Goal: Task Accomplishment & Management: Manage account settings

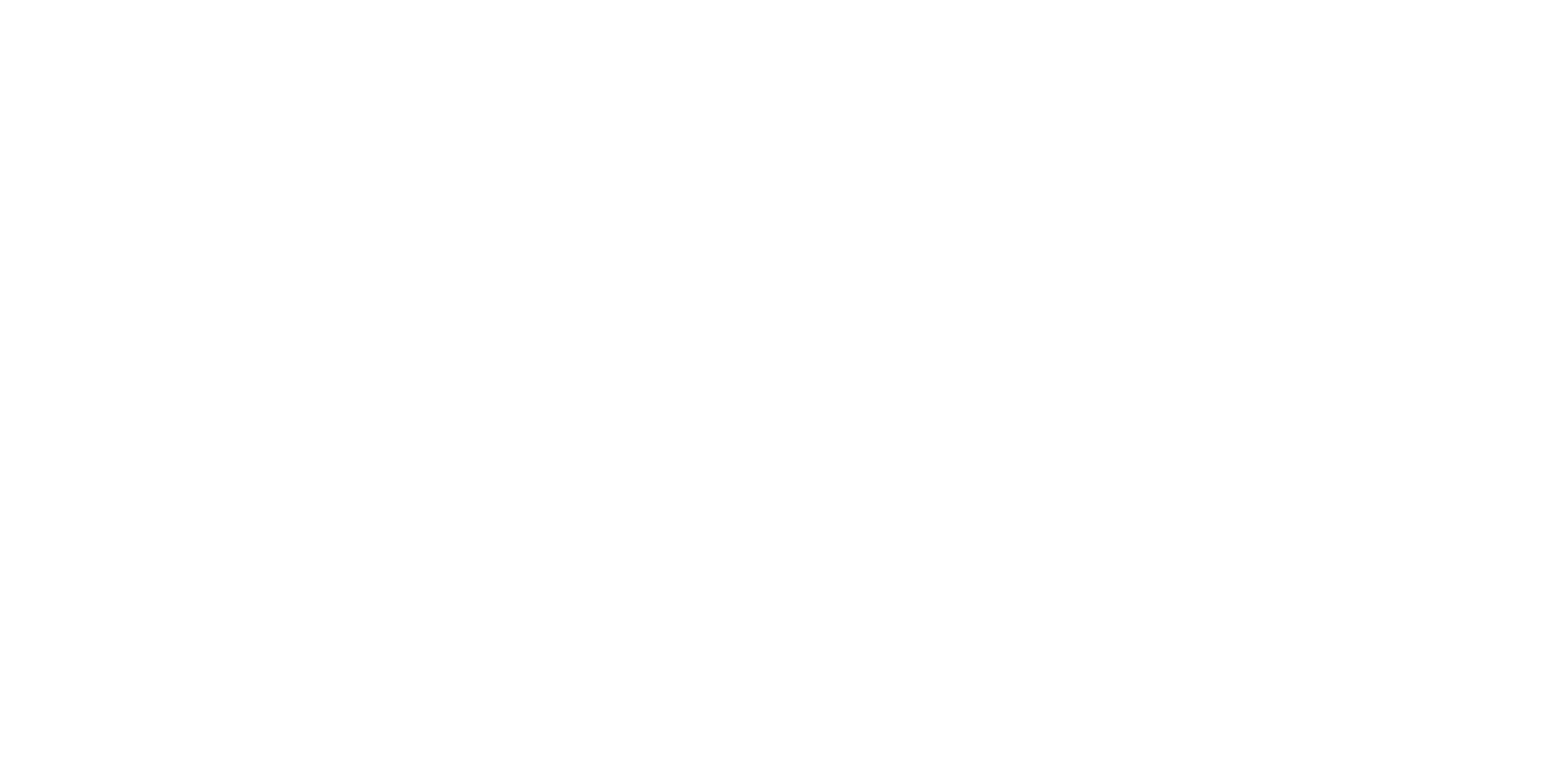
click at [31, 396] on div at bounding box center [784, 389] width 1568 height 779
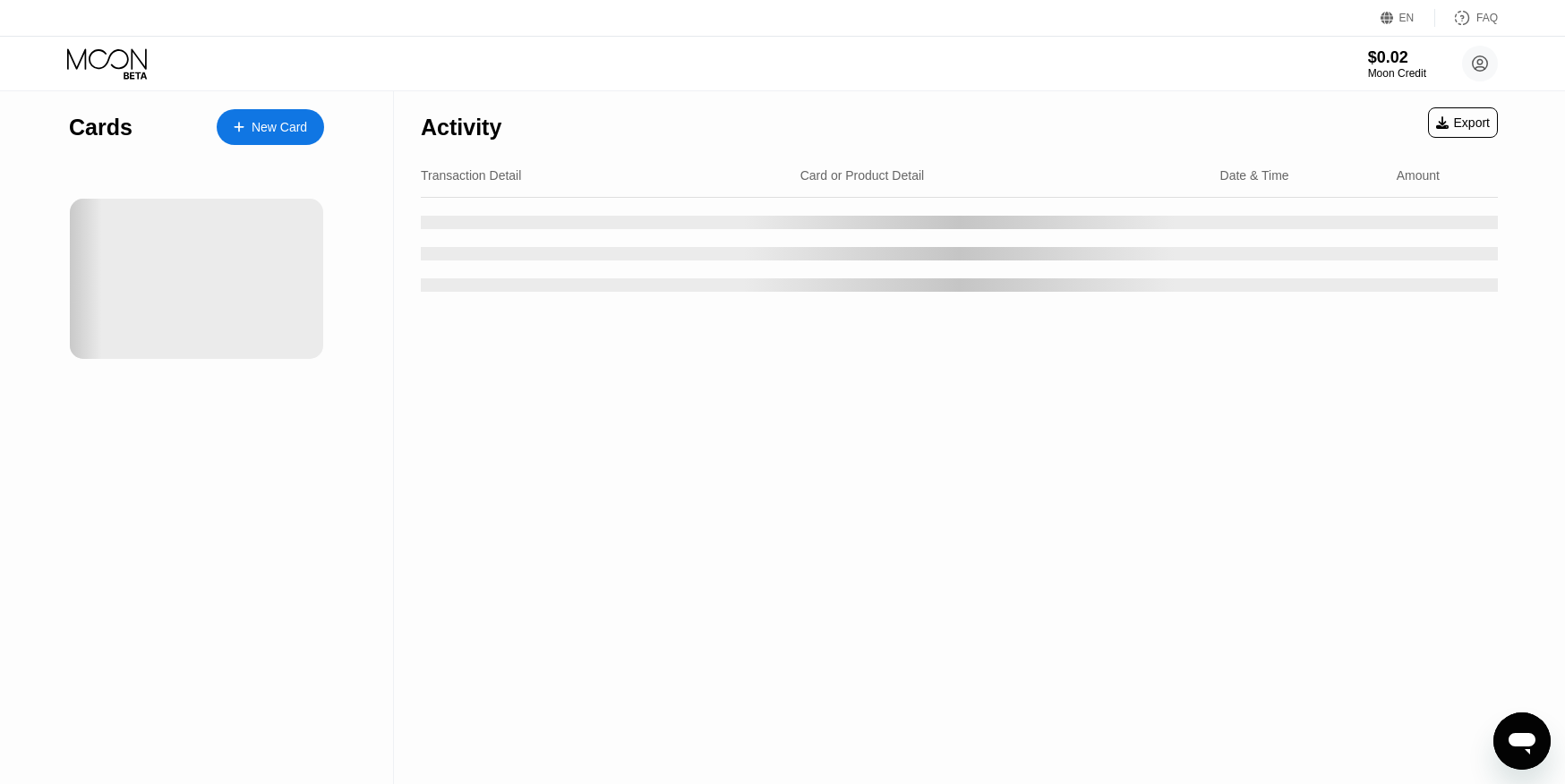
click at [106, 66] on icon at bounding box center [108, 64] width 83 height 31
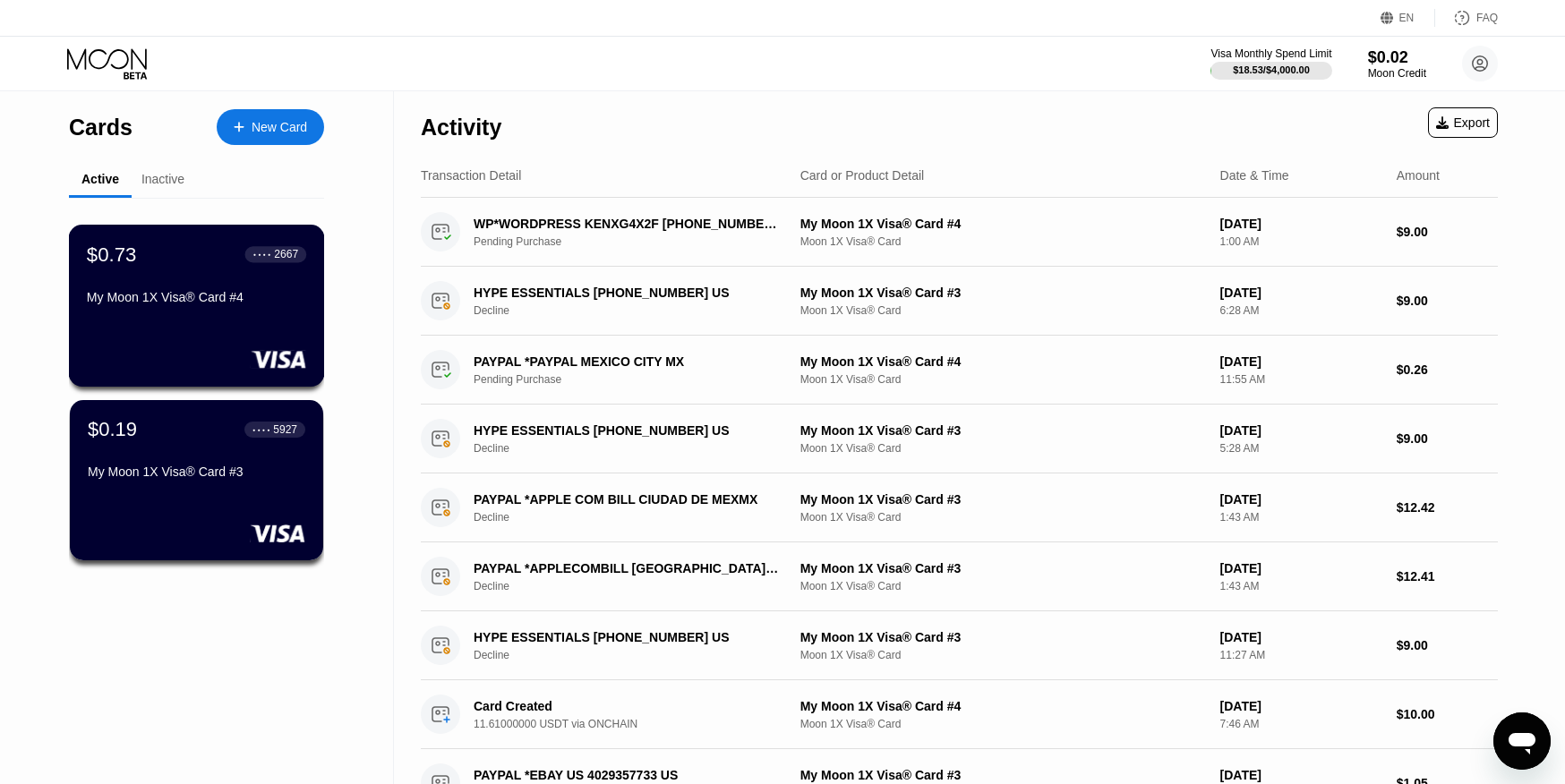
click at [172, 329] on div "$0.73 ● ● ● ● 2667 My Moon 1X Visa® Card #4" at bounding box center [197, 306] width 256 height 162
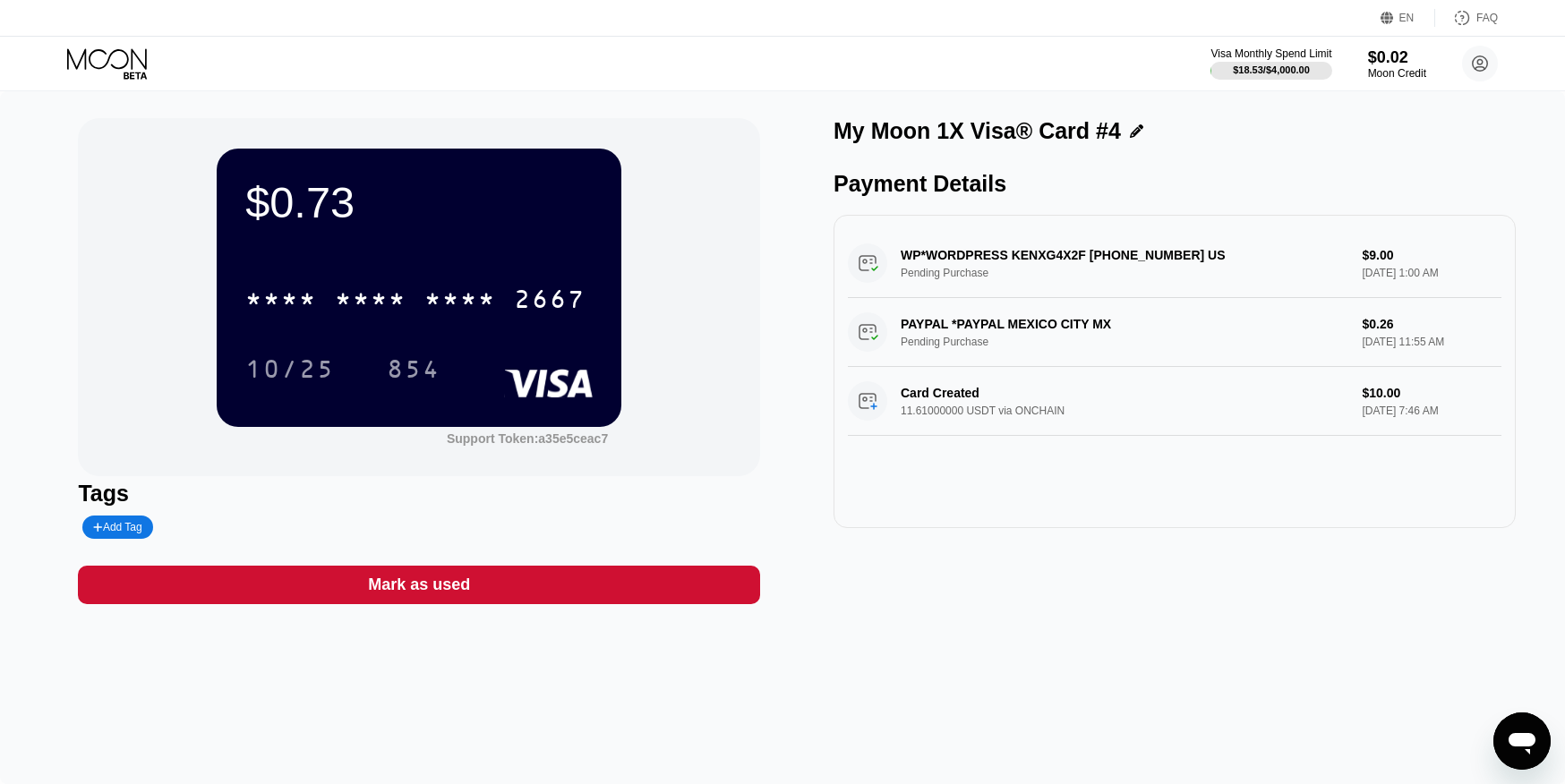
click at [78, 65] on icon at bounding box center [107, 58] width 80 height 20
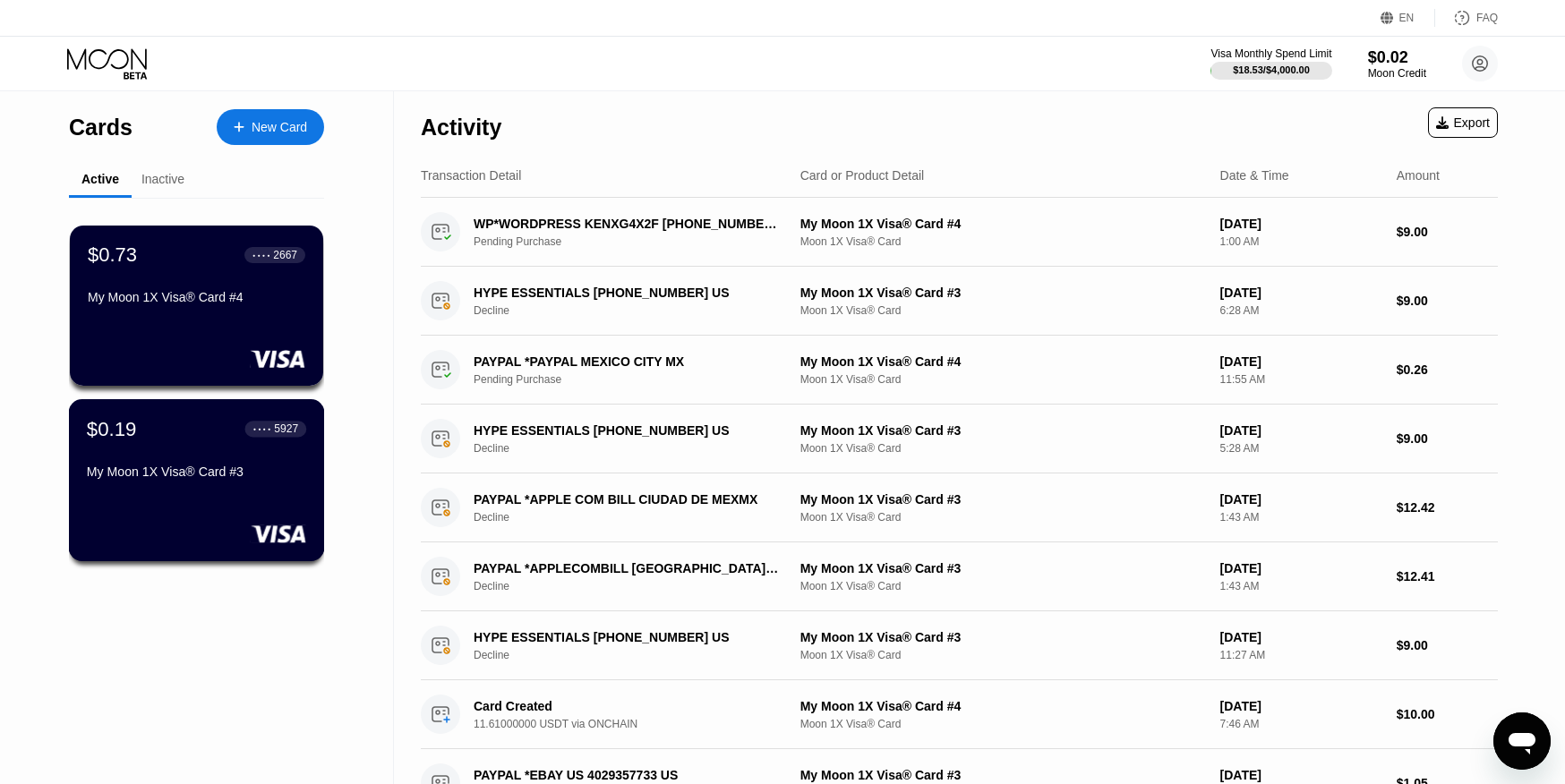
click at [182, 467] on div "$0.19 ● ● ● ● 5927 My Moon 1X Visa® Card #3" at bounding box center [196, 451] width 219 height 69
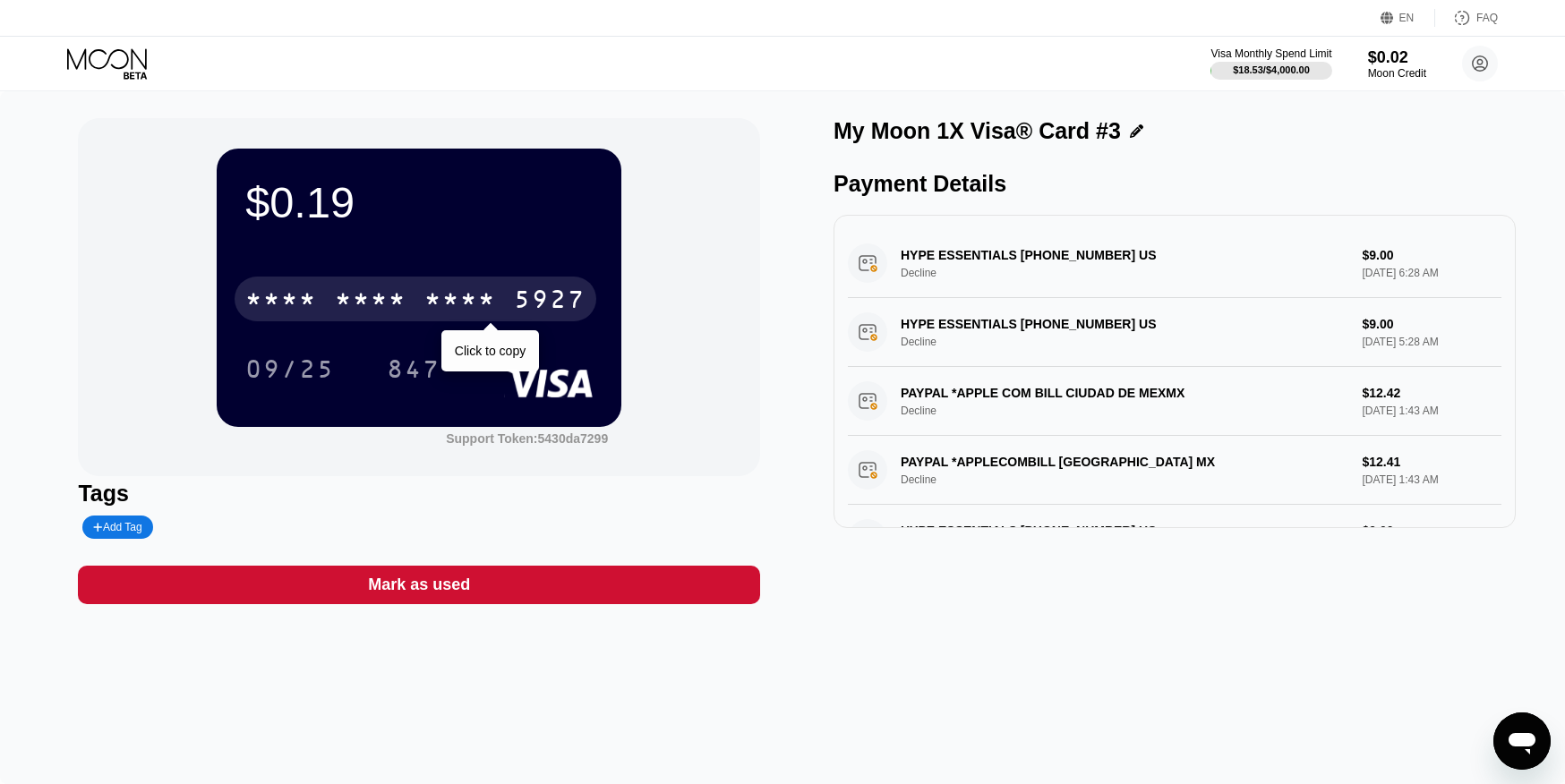
click at [532, 291] on div "5927" at bounding box center [549, 301] width 71 height 28
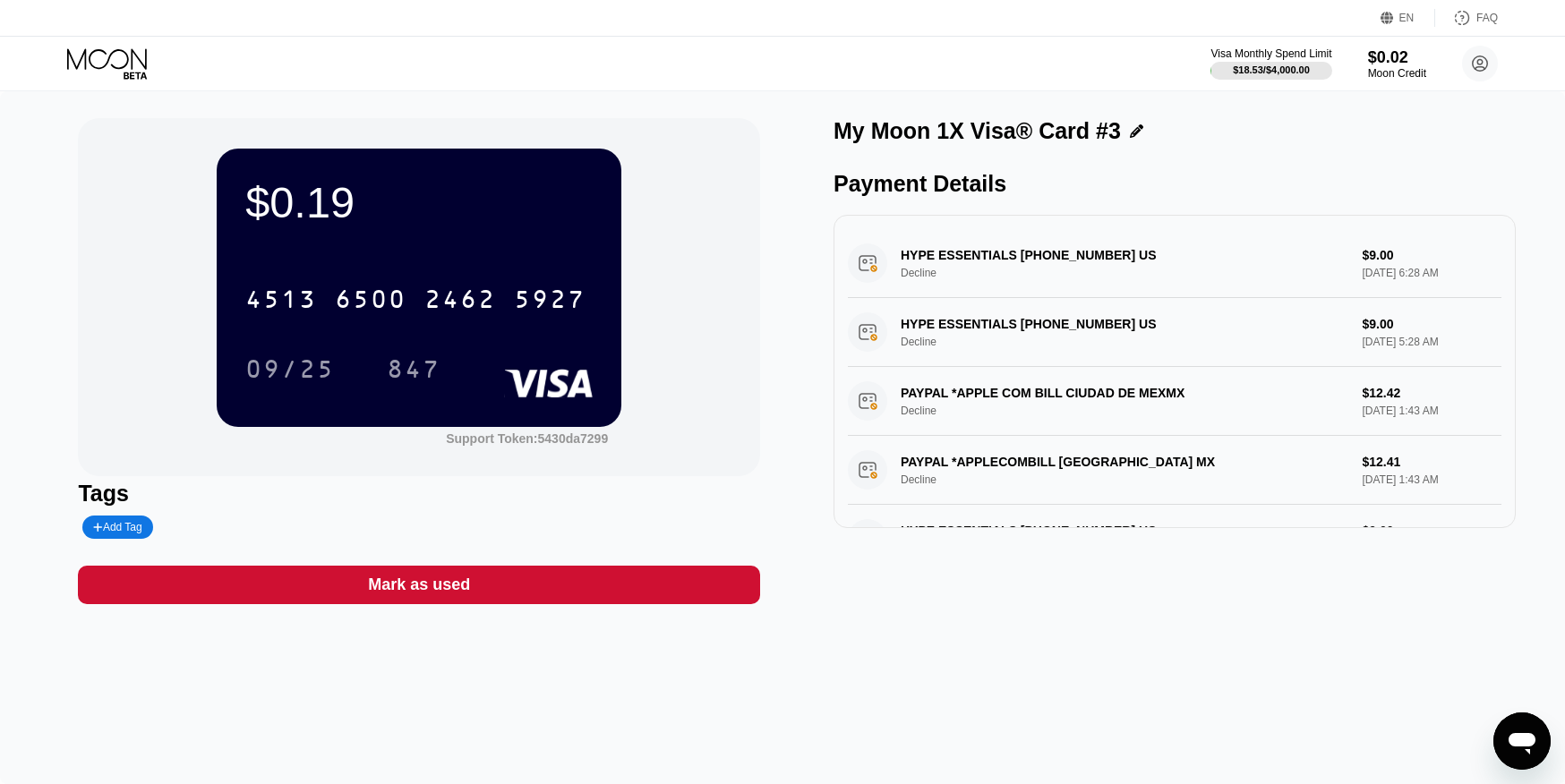
click at [87, 58] on icon at bounding box center [108, 64] width 83 height 31
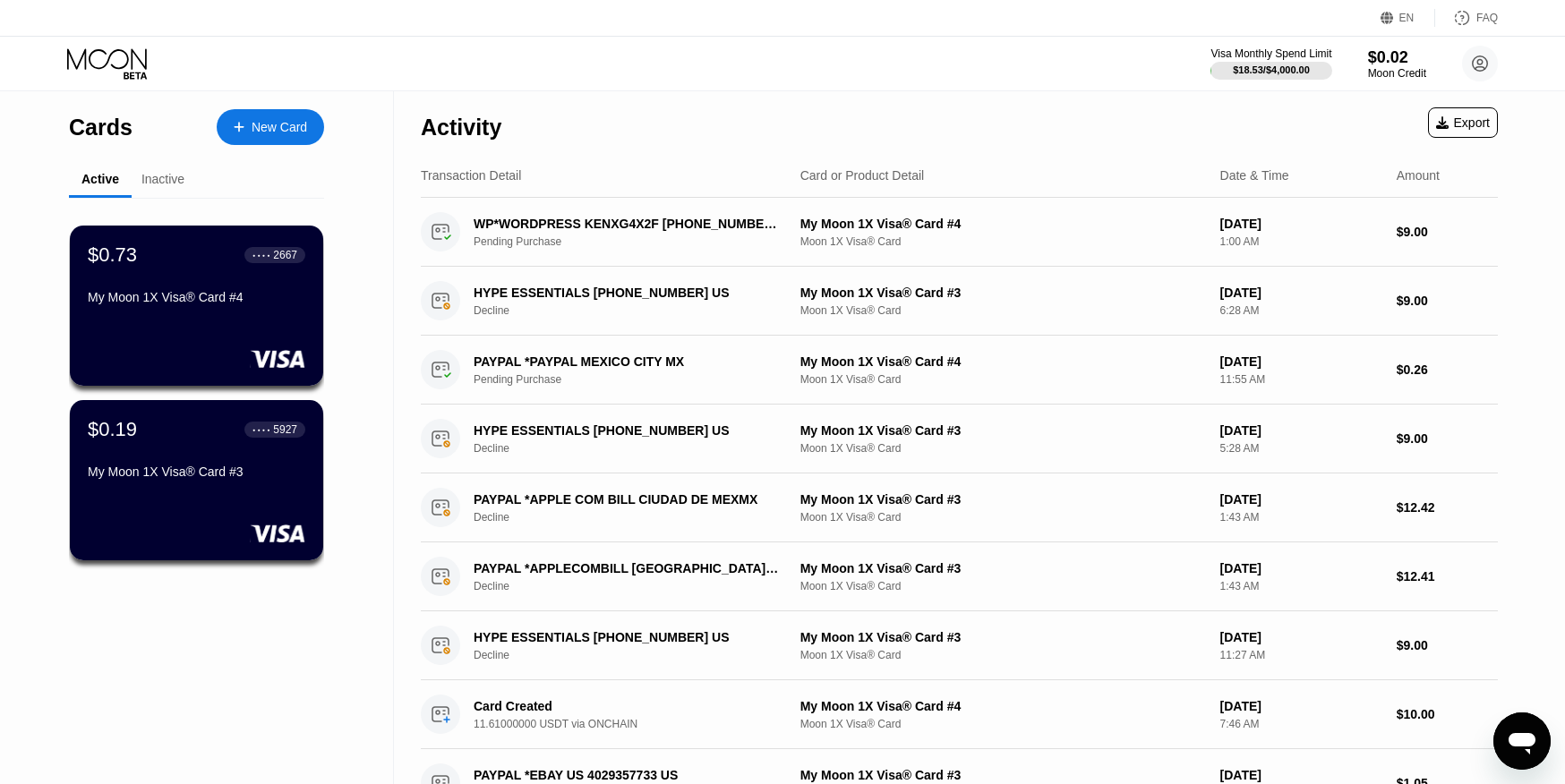
click at [166, 185] on div "Inactive" at bounding box center [163, 178] width 43 height 15
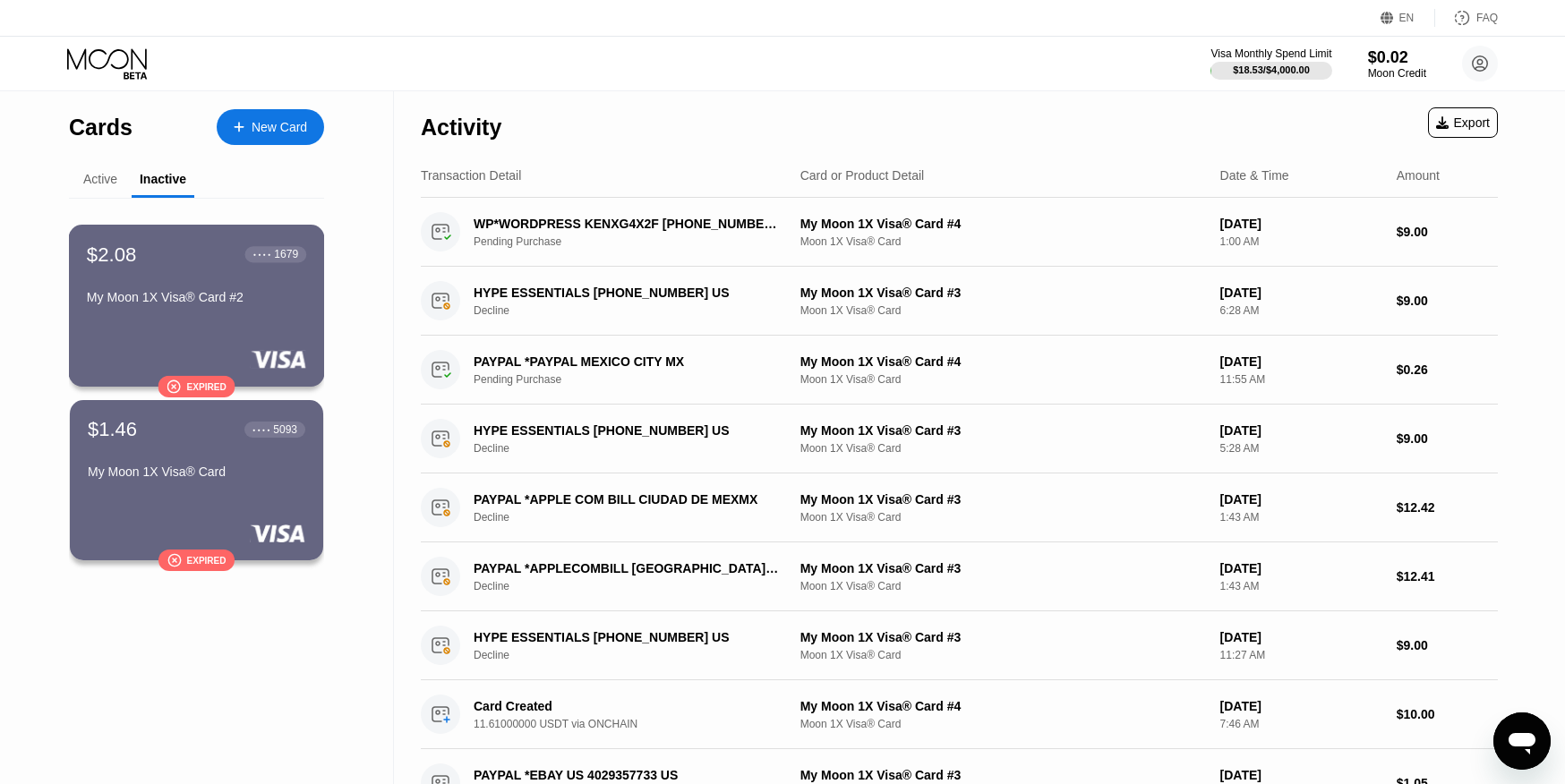
click at [167, 304] on div "My Moon 1X Visa® Card #2" at bounding box center [196, 297] width 219 height 15
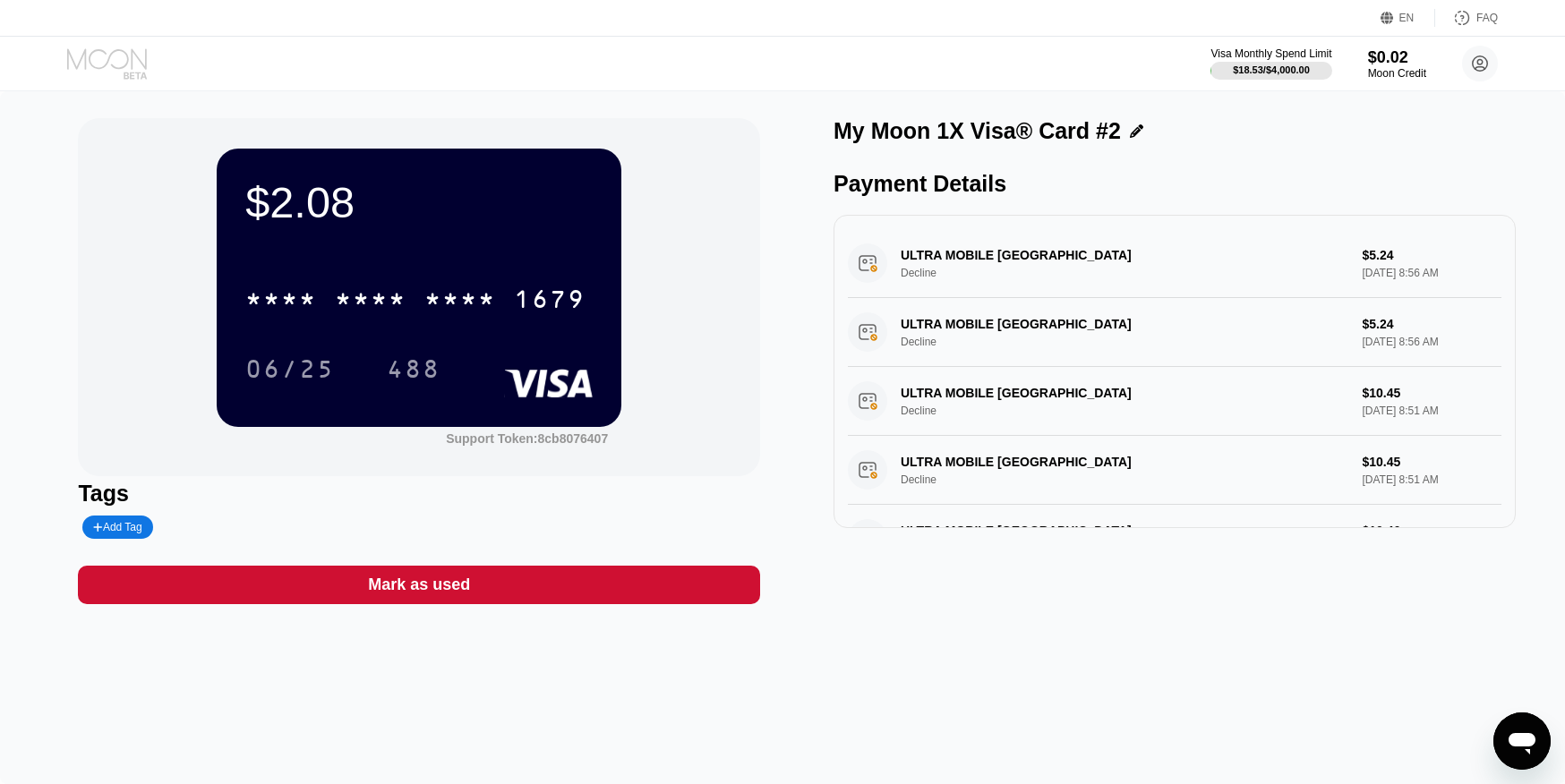
click at [114, 58] on icon at bounding box center [108, 64] width 83 height 31
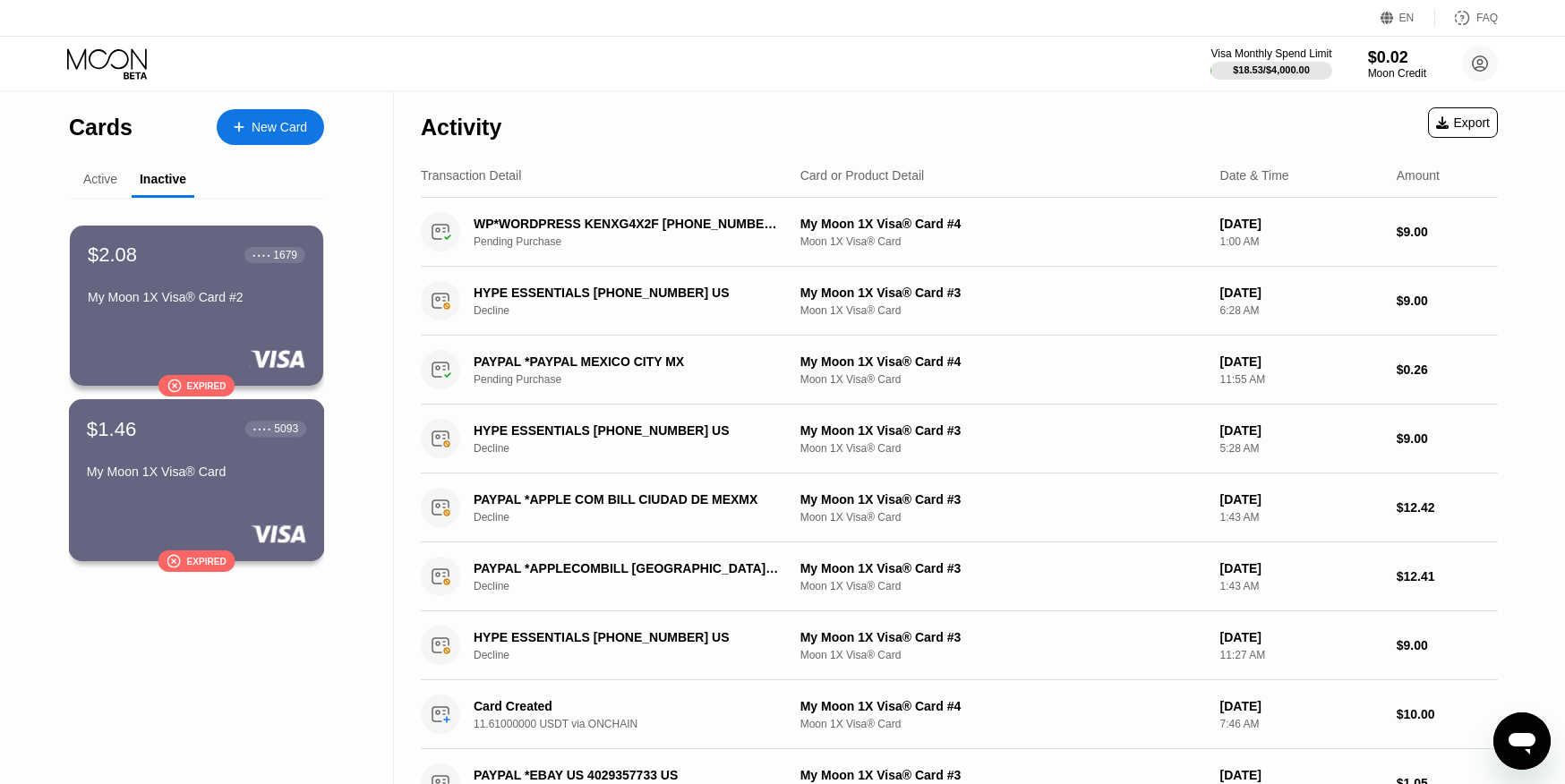
click at [197, 475] on div "My Moon 1X Visa® Card" at bounding box center [196, 471] width 219 height 15
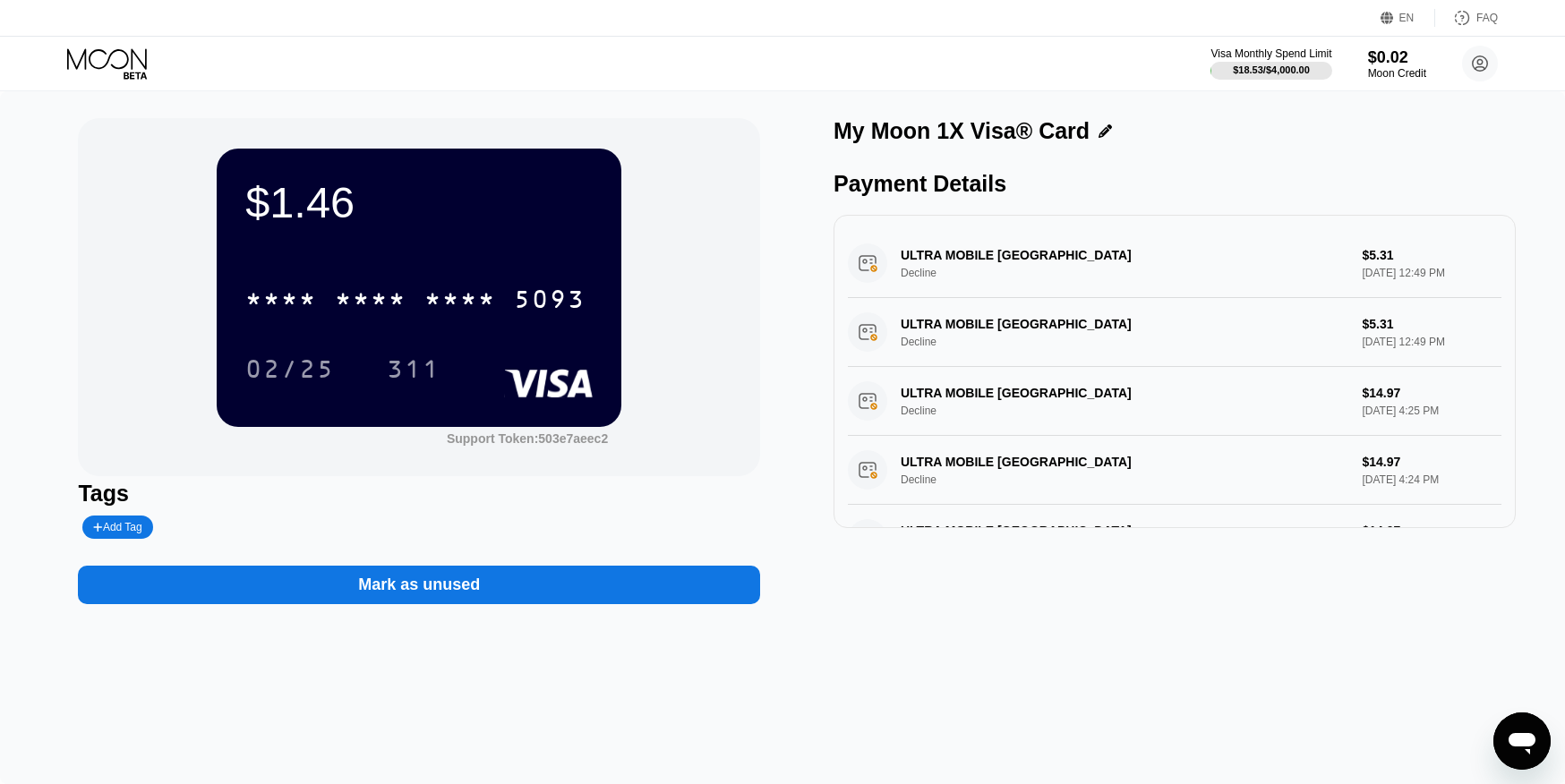
click at [117, 60] on icon at bounding box center [108, 64] width 83 height 31
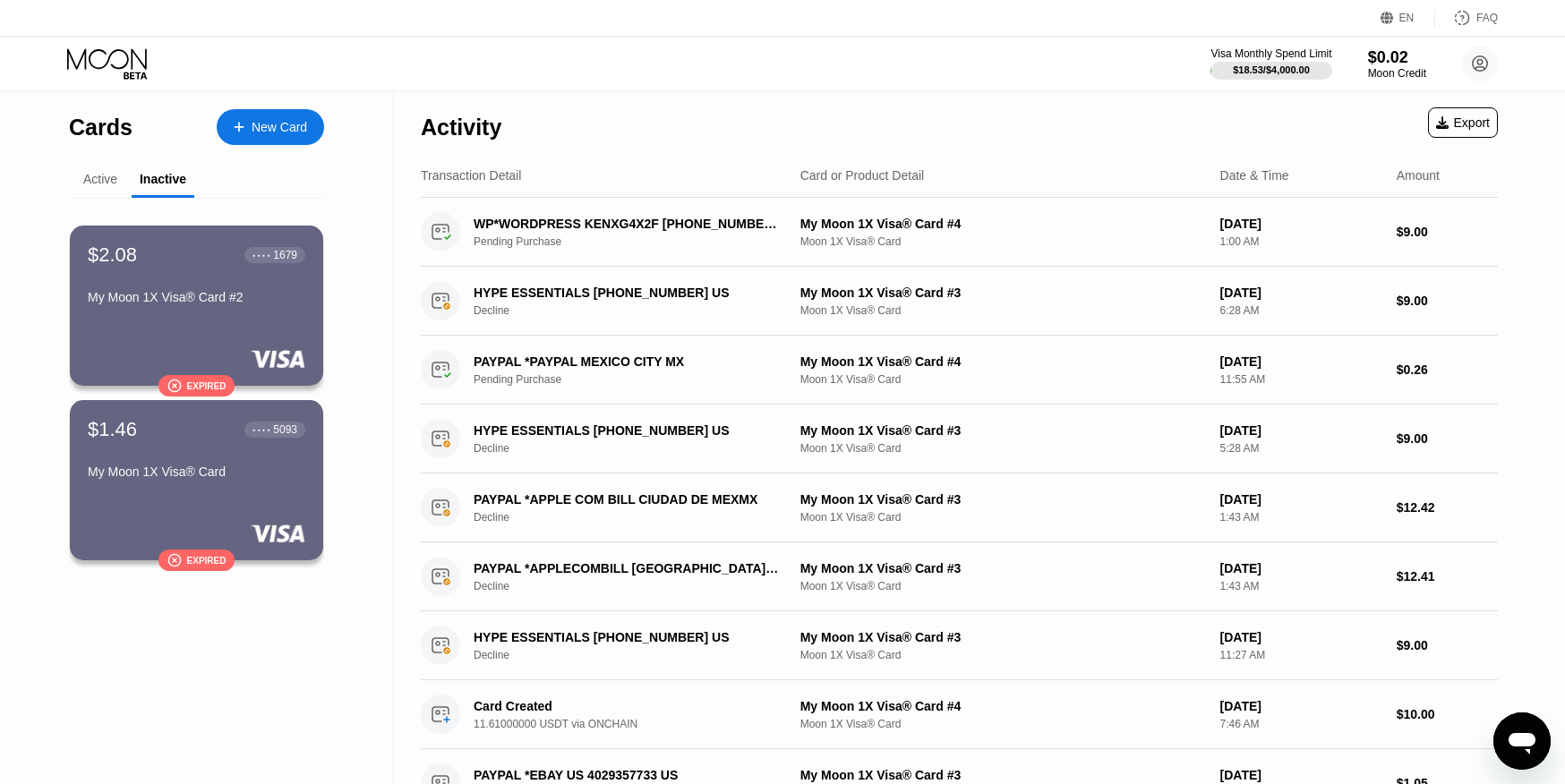
click at [94, 179] on div "Active" at bounding box center [99, 178] width 34 height 15
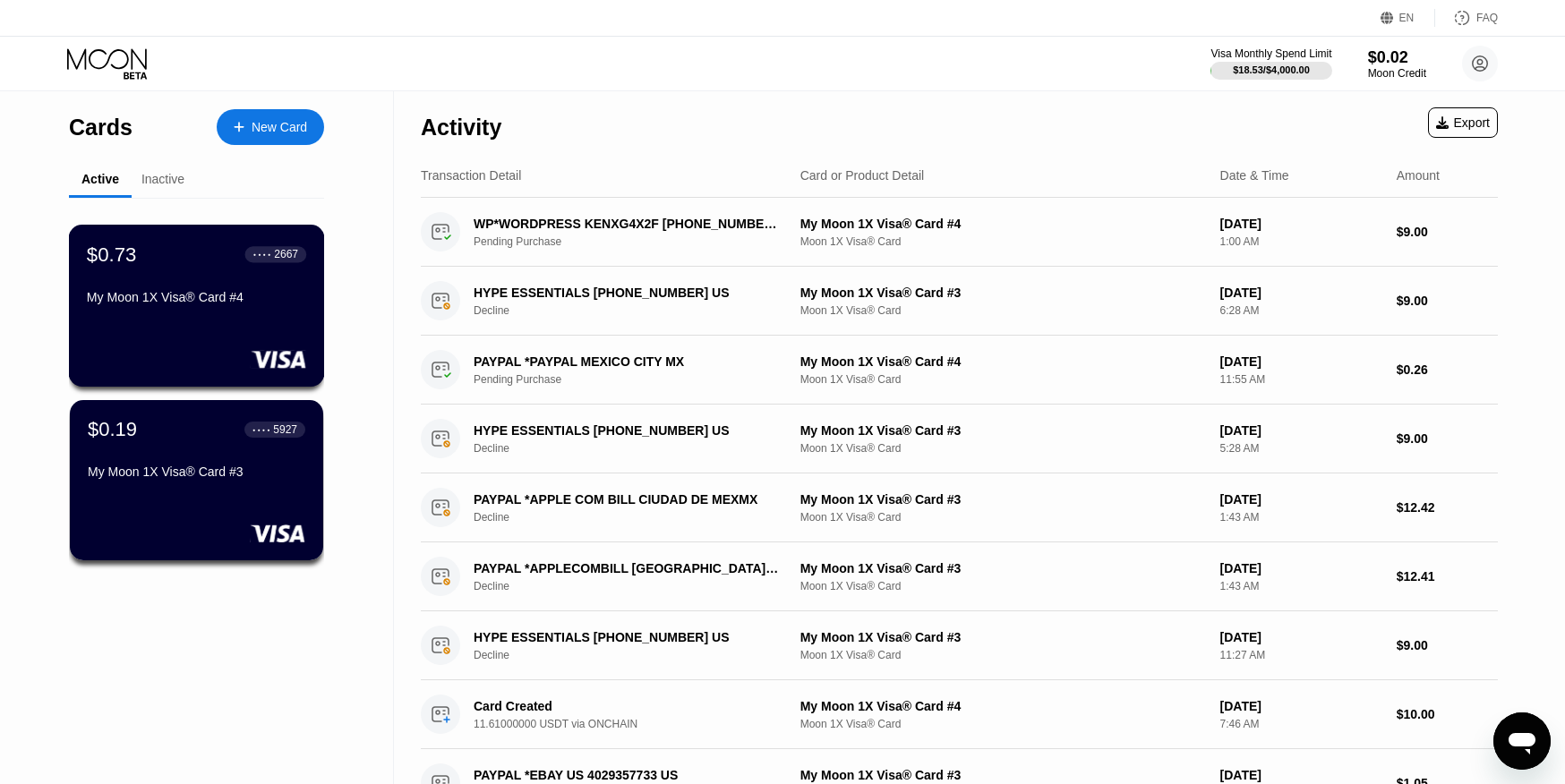
click at [186, 304] on div "My Moon 1X Visa® Card #4" at bounding box center [196, 297] width 219 height 15
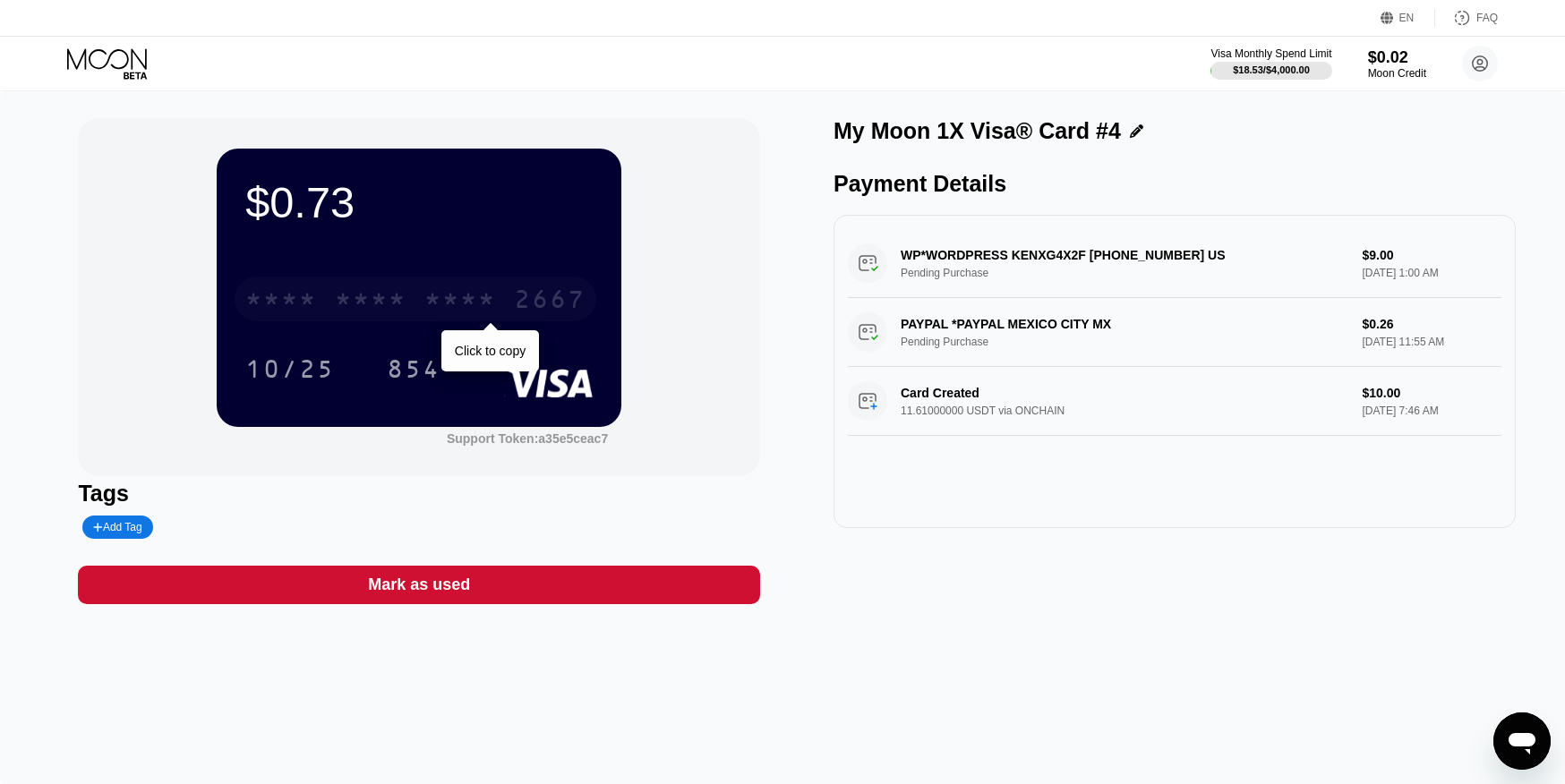
click at [393, 316] on div "* * * *" at bounding box center [370, 301] width 71 height 28
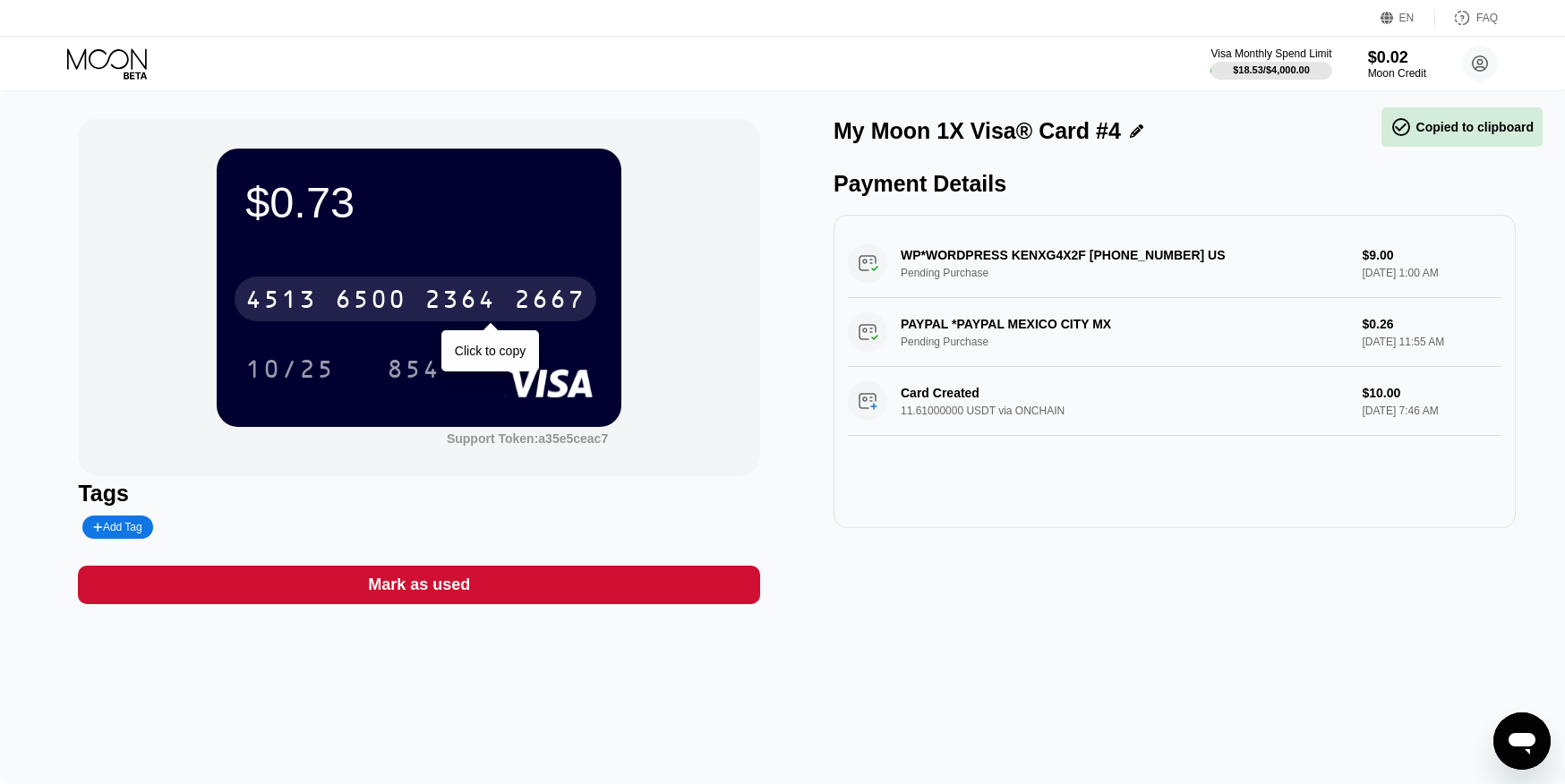
click at [393, 313] on div "6500" at bounding box center [370, 301] width 71 height 28
